Goal: Task Accomplishment & Management: Manage account settings

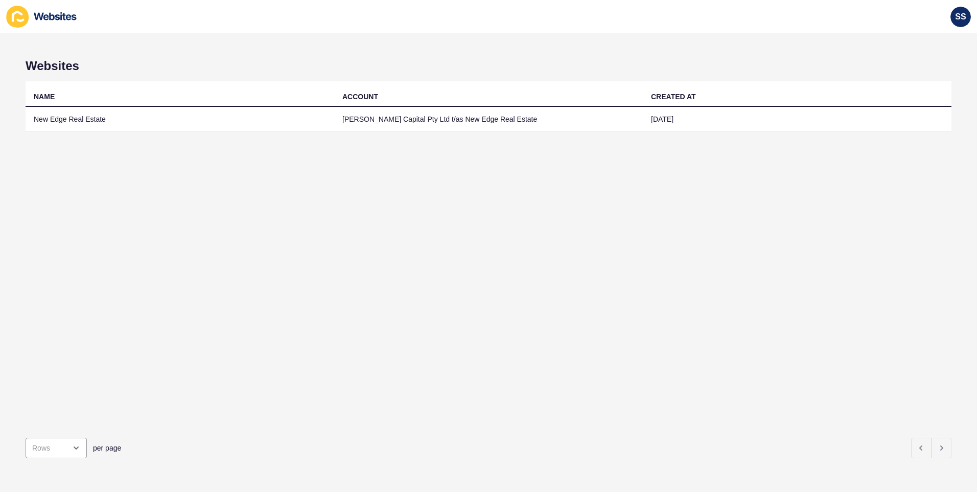
click at [69, 119] on td "New Edge Real Estate" at bounding box center [180, 119] width 309 height 25
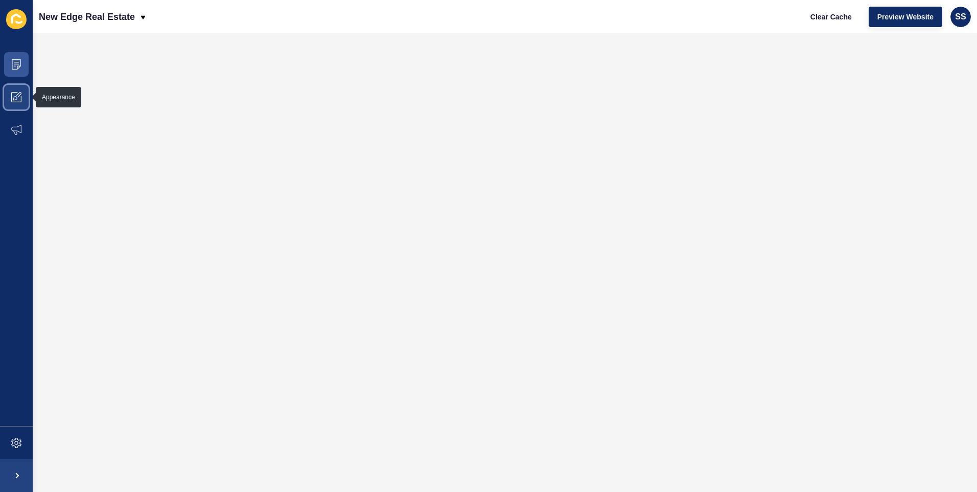
click at [14, 95] on icon at bounding box center [16, 97] width 10 height 10
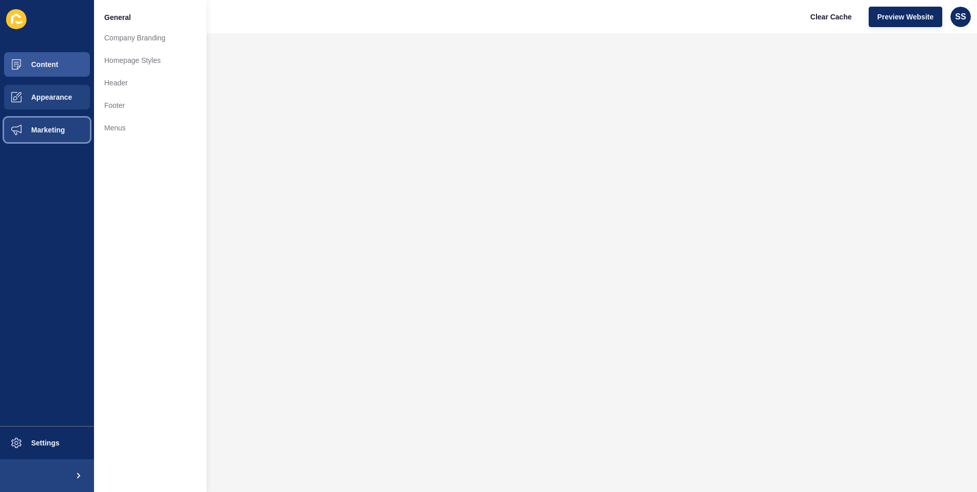
click at [41, 126] on span "Marketing" at bounding box center [31, 130] width 66 height 8
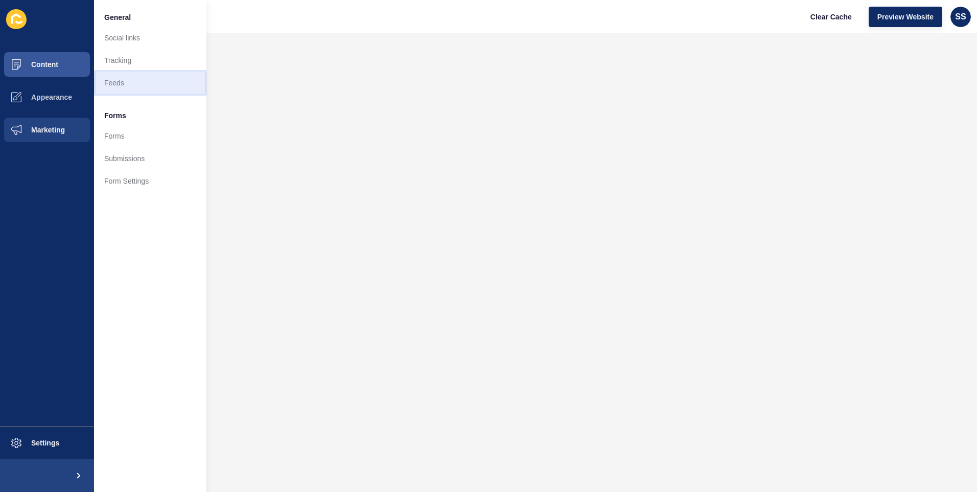
click at [115, 80] on link "Feeds" at bounding box center [150, 83] width 112 height 22
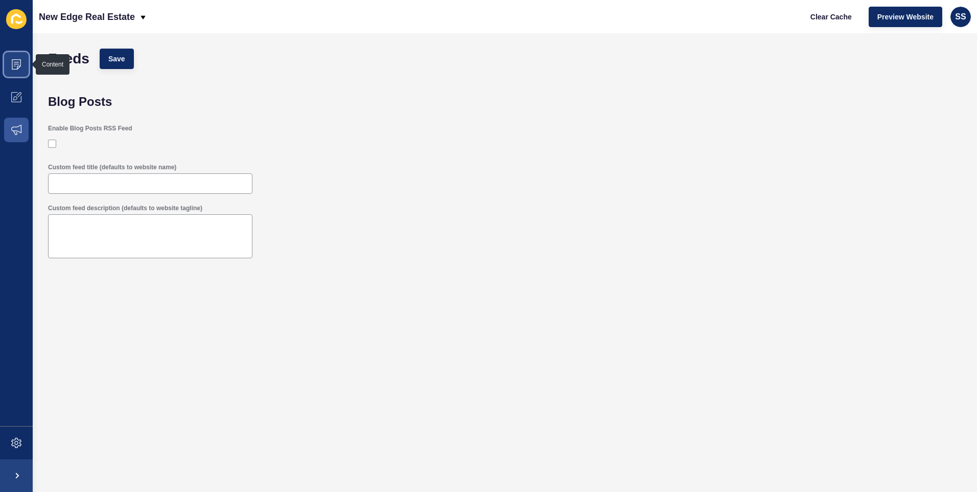
click at [14, 61] on icon at bounding box center [16, 64] width 10 height 10
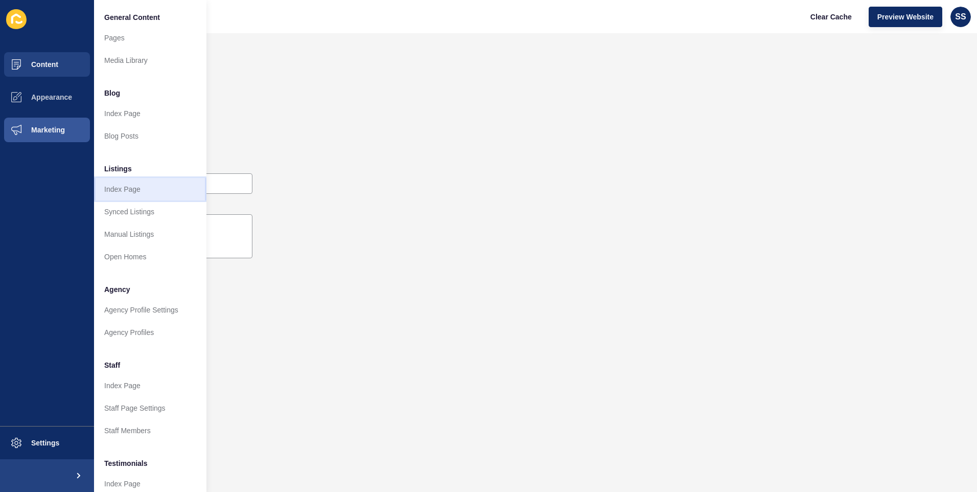
click at [121, 186] on link "Index Page" at bounding box center [150, 189] width 112 height 22
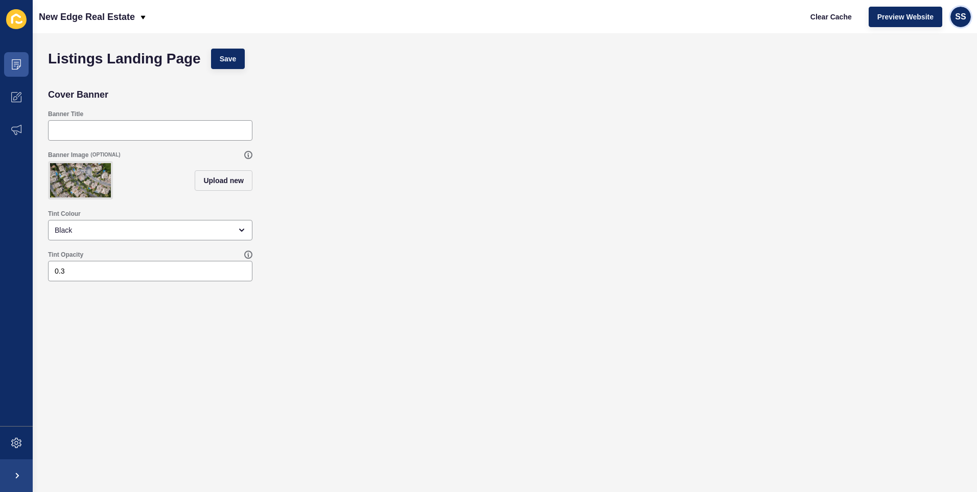
click at [966, 13] on div "SS" at bounding box center [960, 17] width 20 height 20
click at [932, 42] on link "[PERSON_NAME]" at bounding box center [936, 40] width 75 height 22
click at [14, 19] on icon at bounding box center [16, 19] width 20 height 20
click at [59, 13] on p "New Edge Real Estate" at bounding box center [87, 17] width 96 height 26
click at [62, 48] on div "Back to website list" at bounding box center [83, 47] width 73 height 18
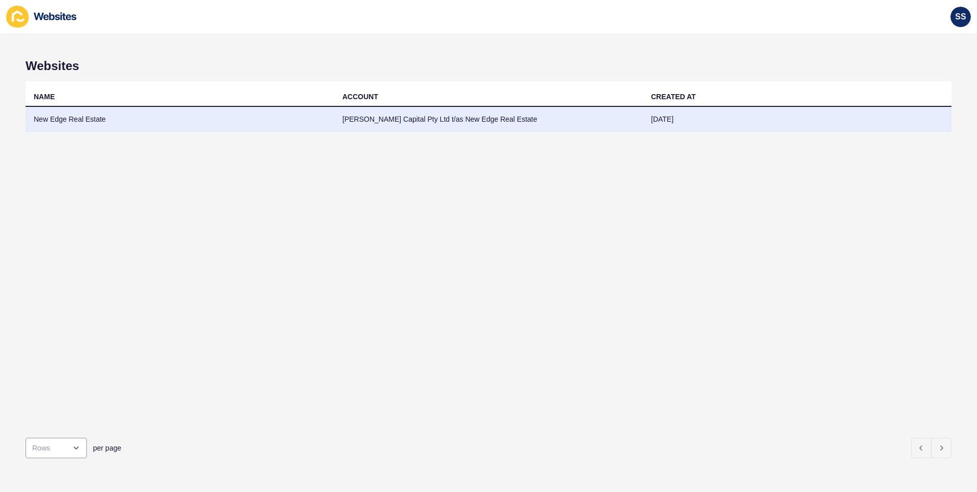
click at [76, 118] on td "New Edge Real Estate" at bounding box center [180, 119] width 309 height 25
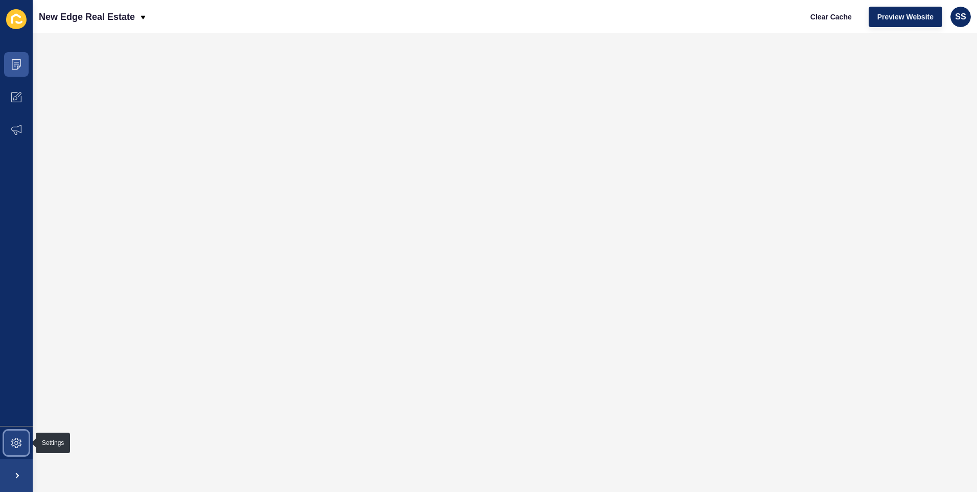
click at [16, 447] on icon at bounding box center [16, 442] width 10 height 10
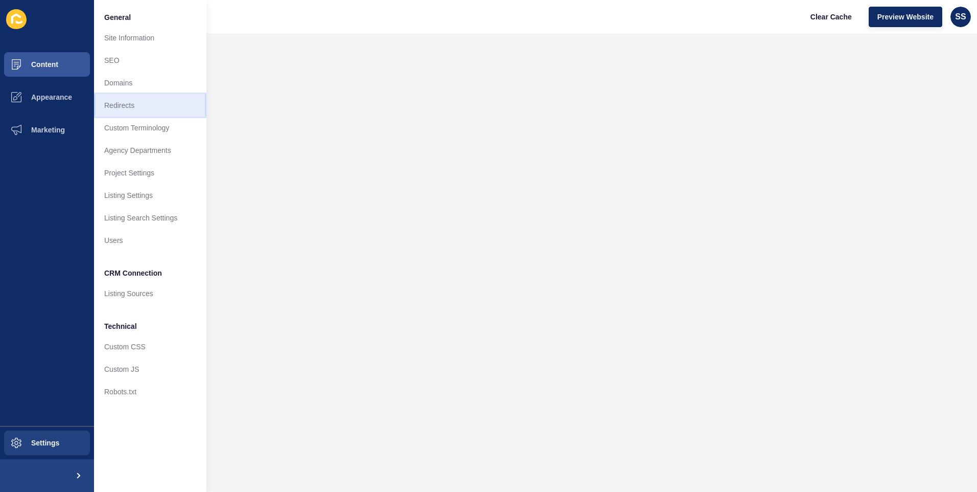
click at [126, 106] on link "Redirects" at bounding box center [150, 105] width 112 height 22
